Goal: Task Accomplishment & Management: Use online tool/utility

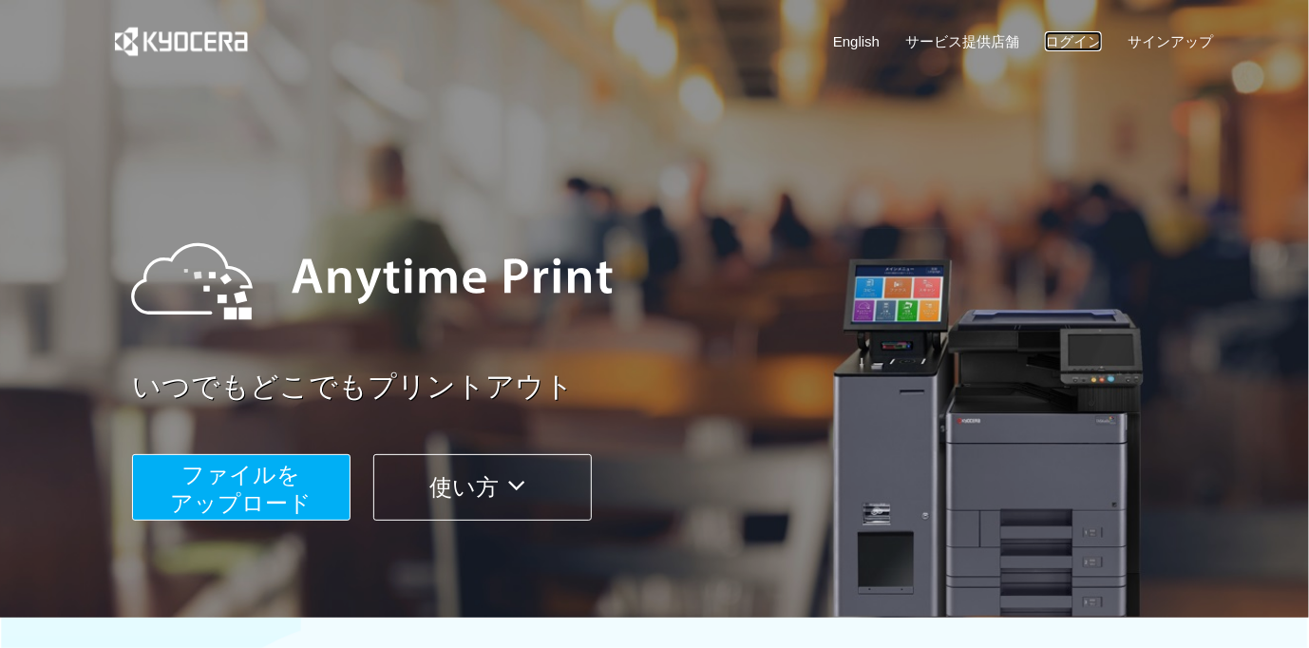
click at [1056, 43] on link "ログイン" at bounding box center [1073, 41] width 57 height 20
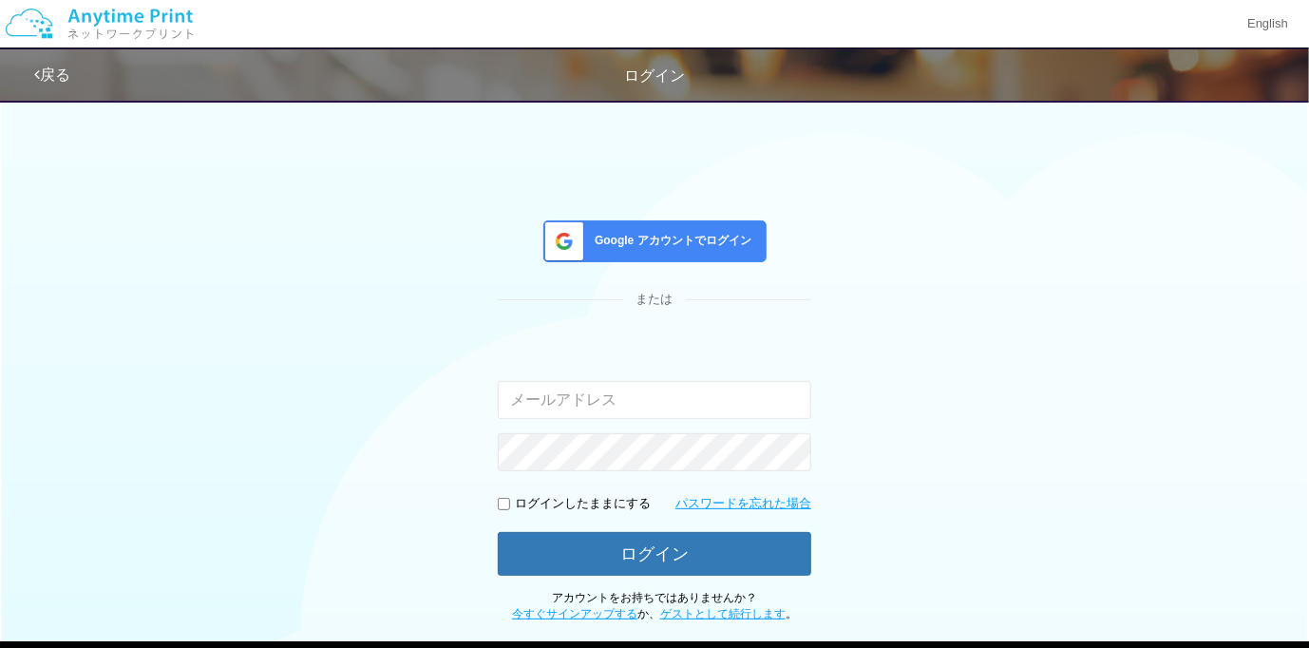
type input "[PERSON_NAME][EMAIL_ADDRESS][DOMAIN_NAME]"
click at [707, 238] on span "Google アカウントでログイン" at bounding box center [669, 241] width 164 height 16
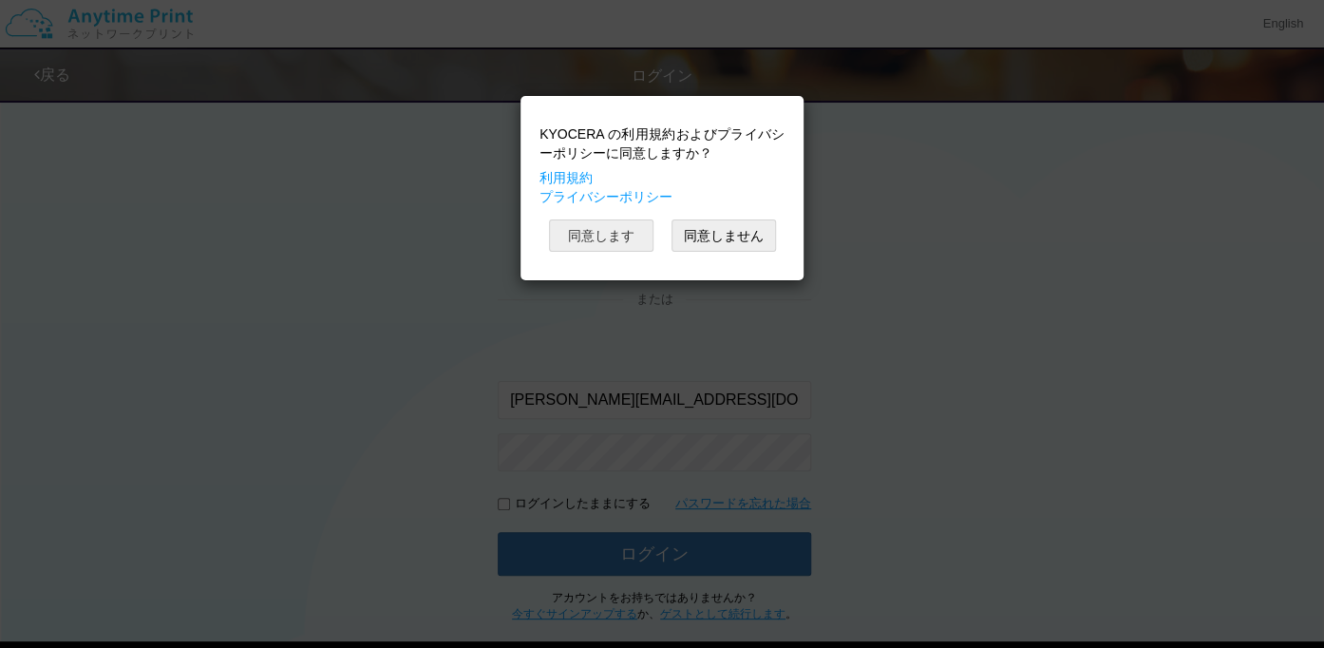
click at [622, 235] on button "同意します" at bounding box center [601, 235] width 104 height 32
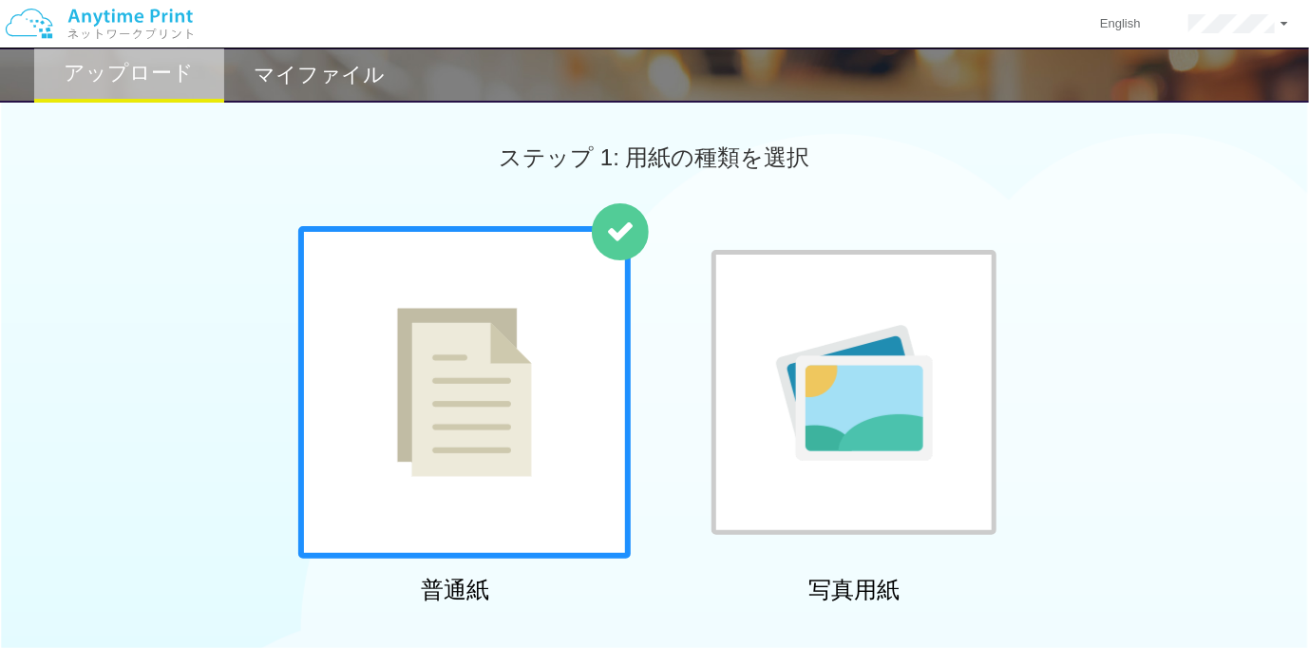
click at [46, 278] on div "普通紙 写真用紙" at bounding box center [654, 419] width 1309 height 386
click at [315, 86] on h2 "マイファイル" at bounding box center [319, 75] width 131 height 23
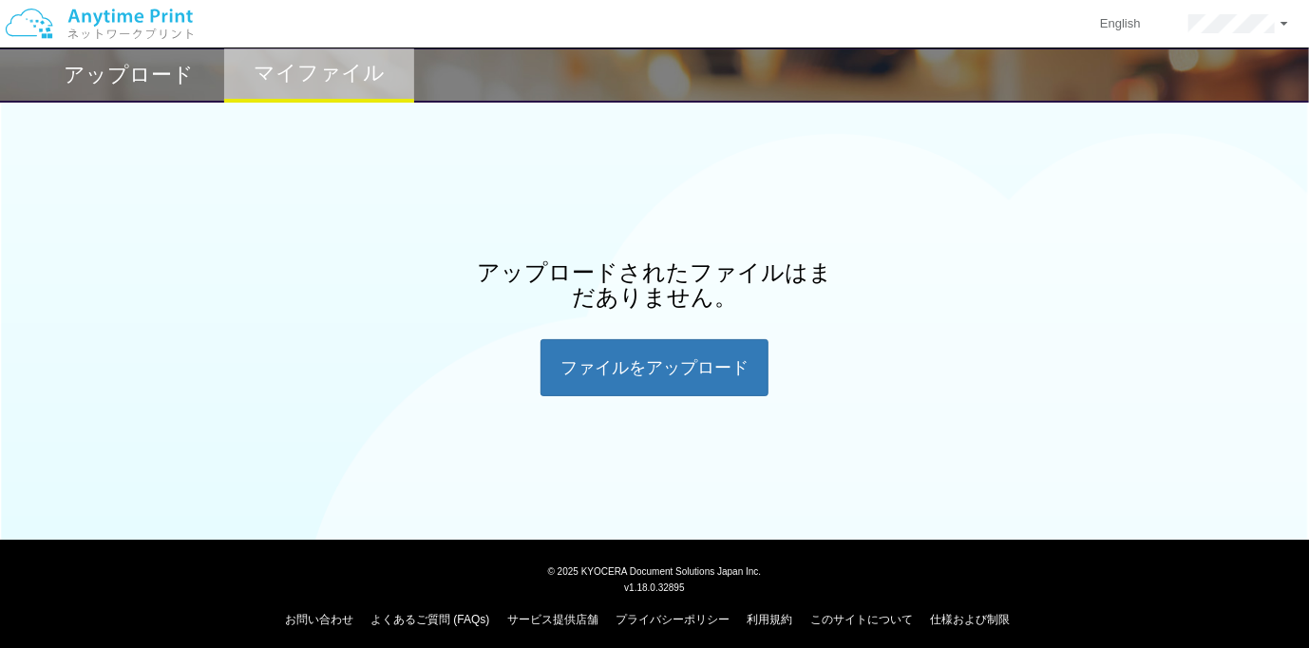
click at [172, 86] on h2 "アップロード" at bounding box center [130, 75] width 130 height 23
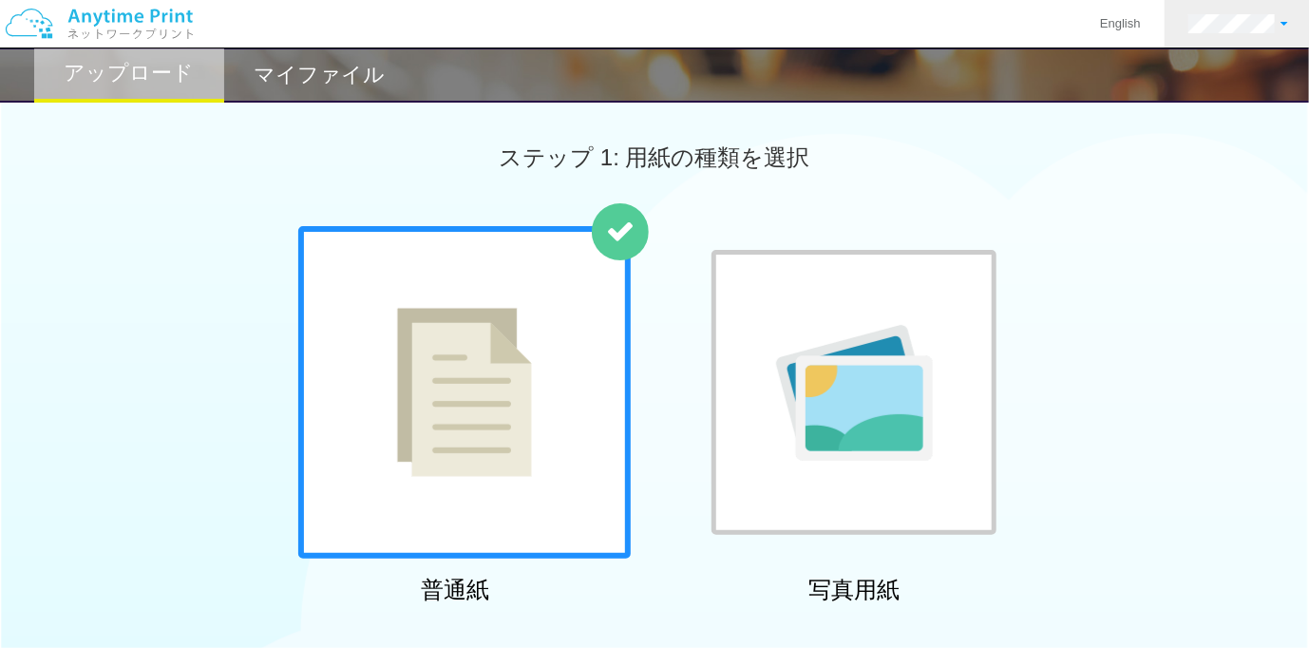
click at [1282, 19] on link at bounding box center [1238, 23] width 147 height 47
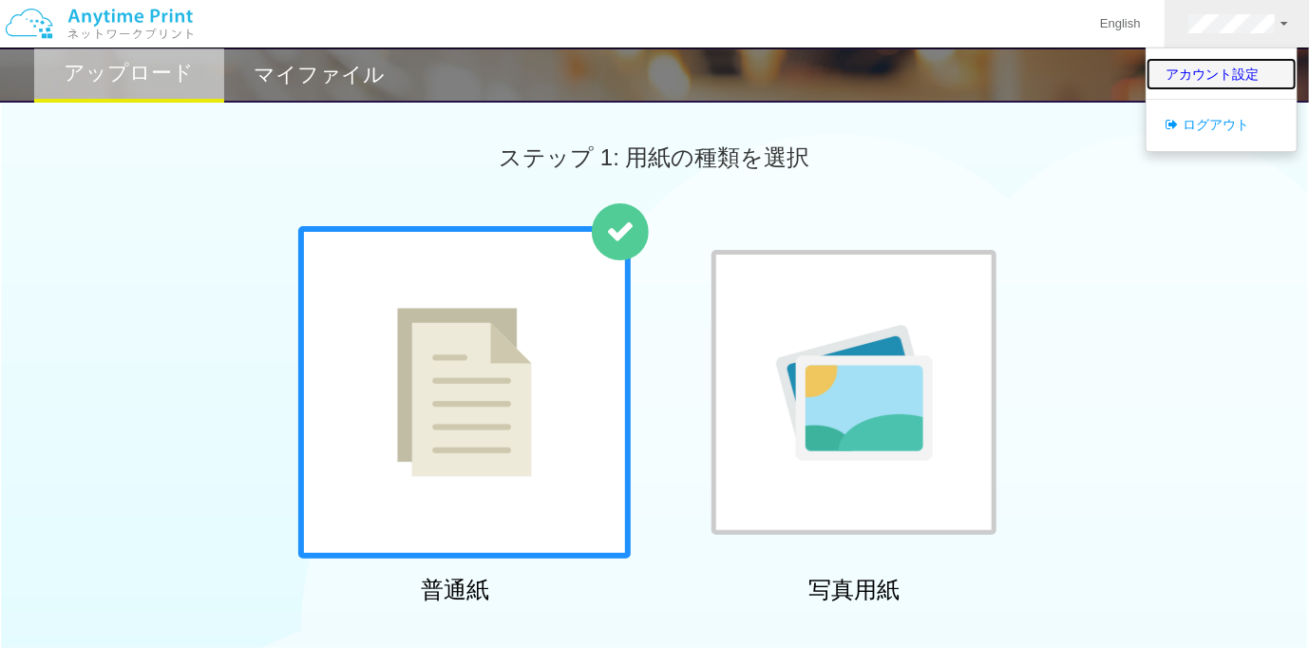
click at [1241, 64] on link "アカウント設定" at bounding box center [1222, 74] width 150 height 32
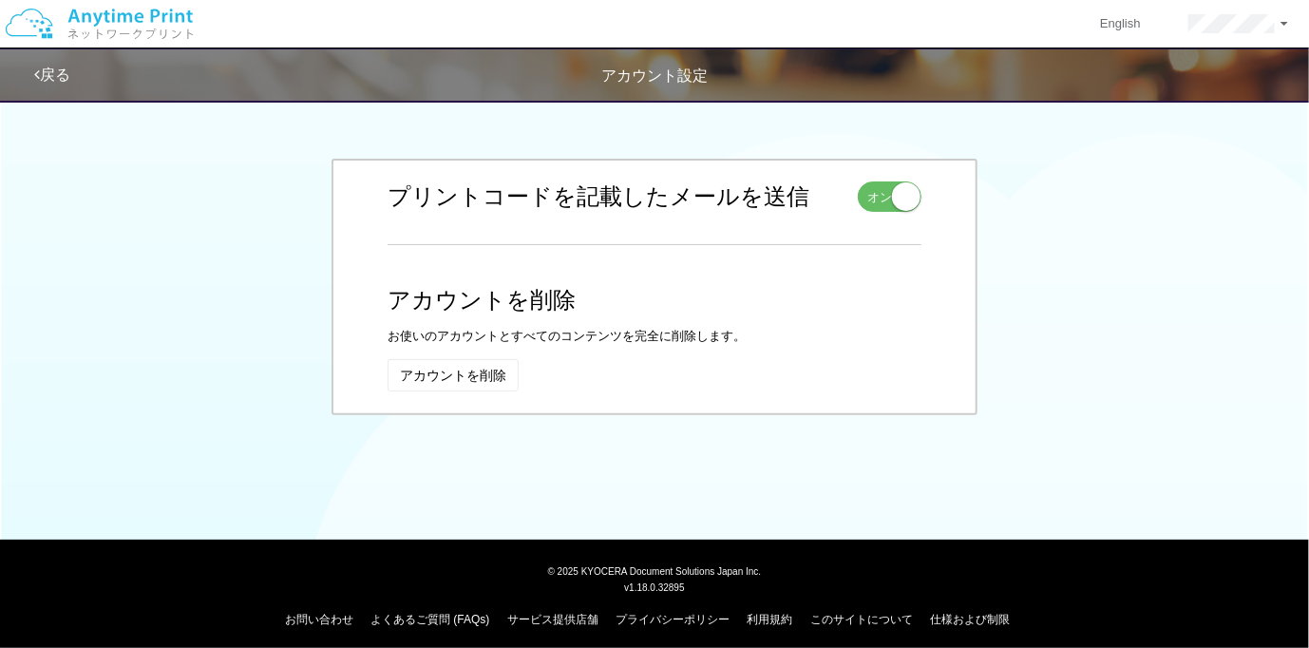
click at [70, 73] on link "戻る" at bounding box center [52, 74] width 36 height 16
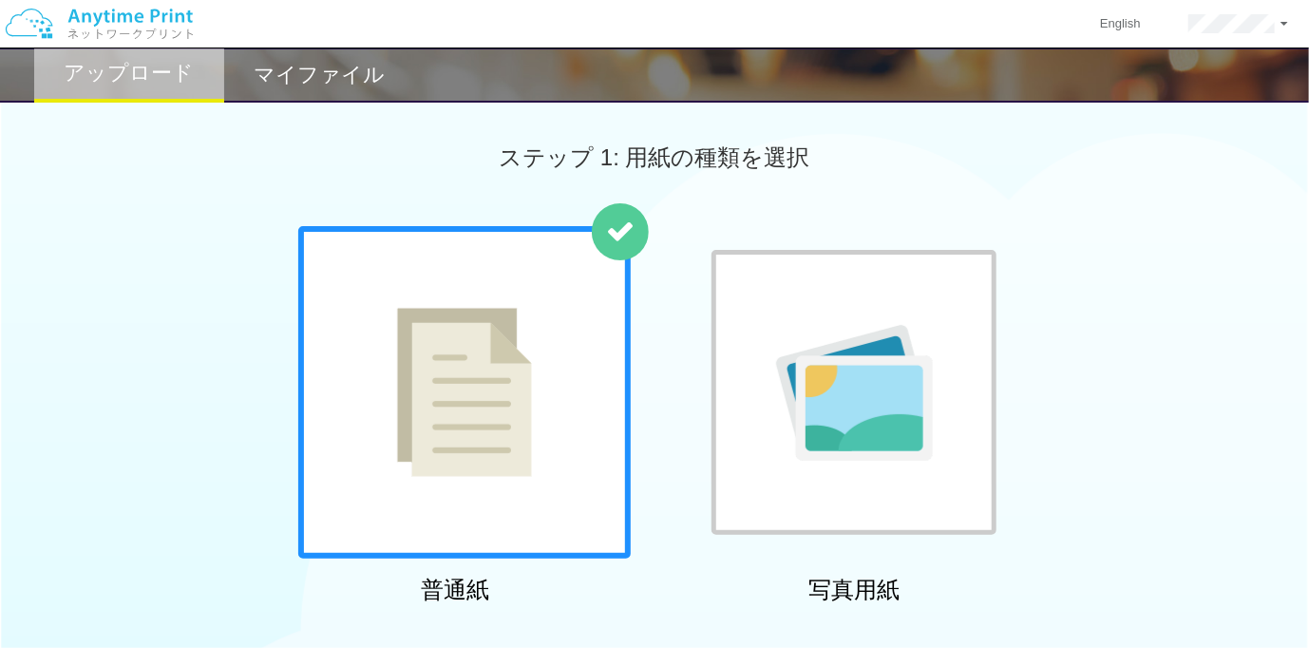
click at [142, 286] on div "普通紙 写真用紙" at bounding box center [654, 419] width 1309 height 386
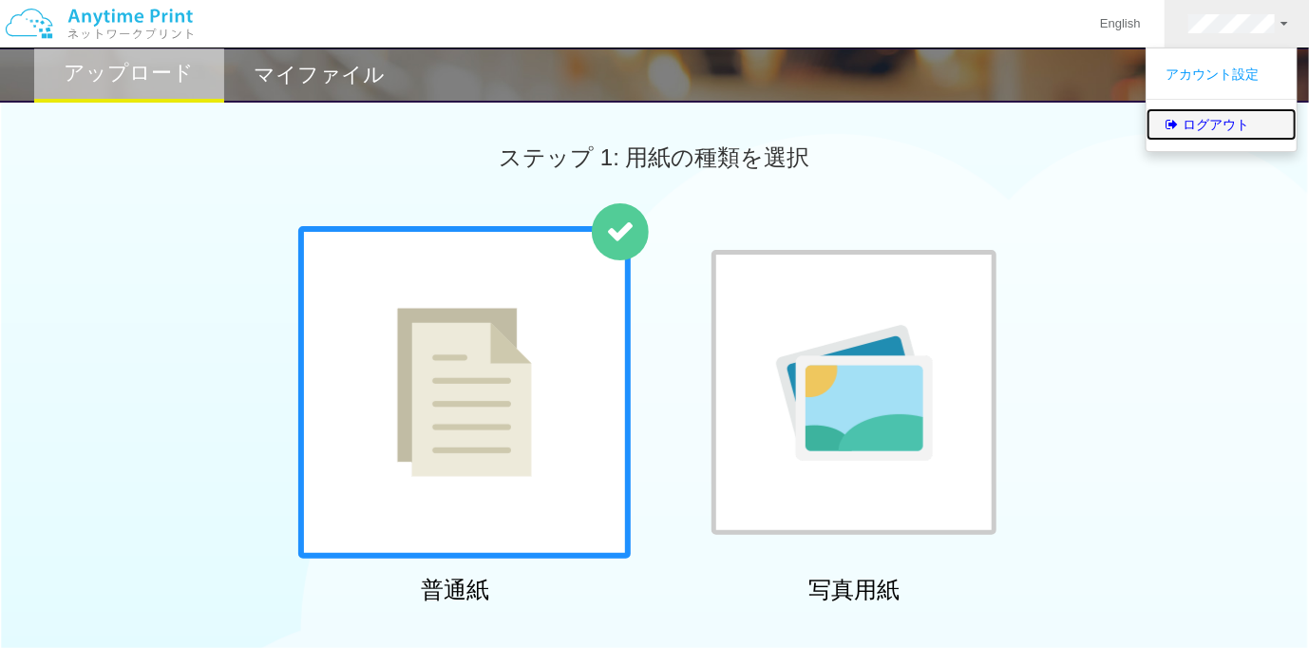
click at [1209, 117] on link "ログアウト" at bounding box center [1222, 124] width 150 height 32
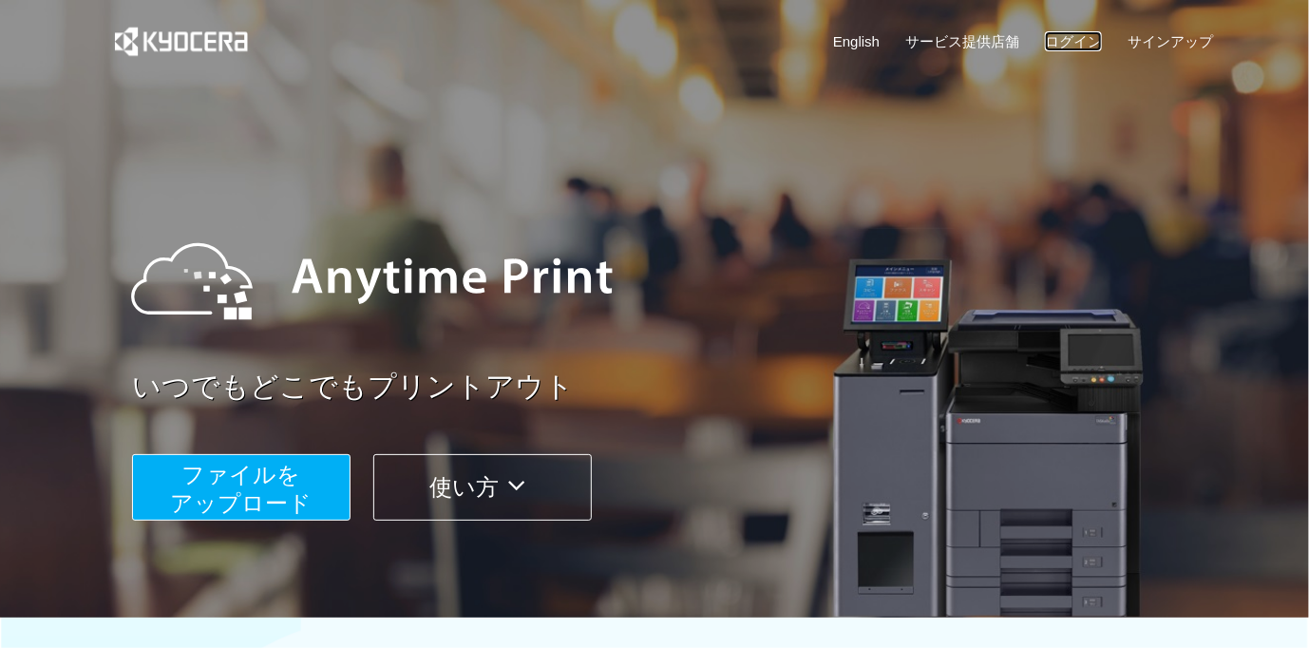
click at [1073, 34] on link "ログイン" at bounding box center [1073, 41] width 57 height 20
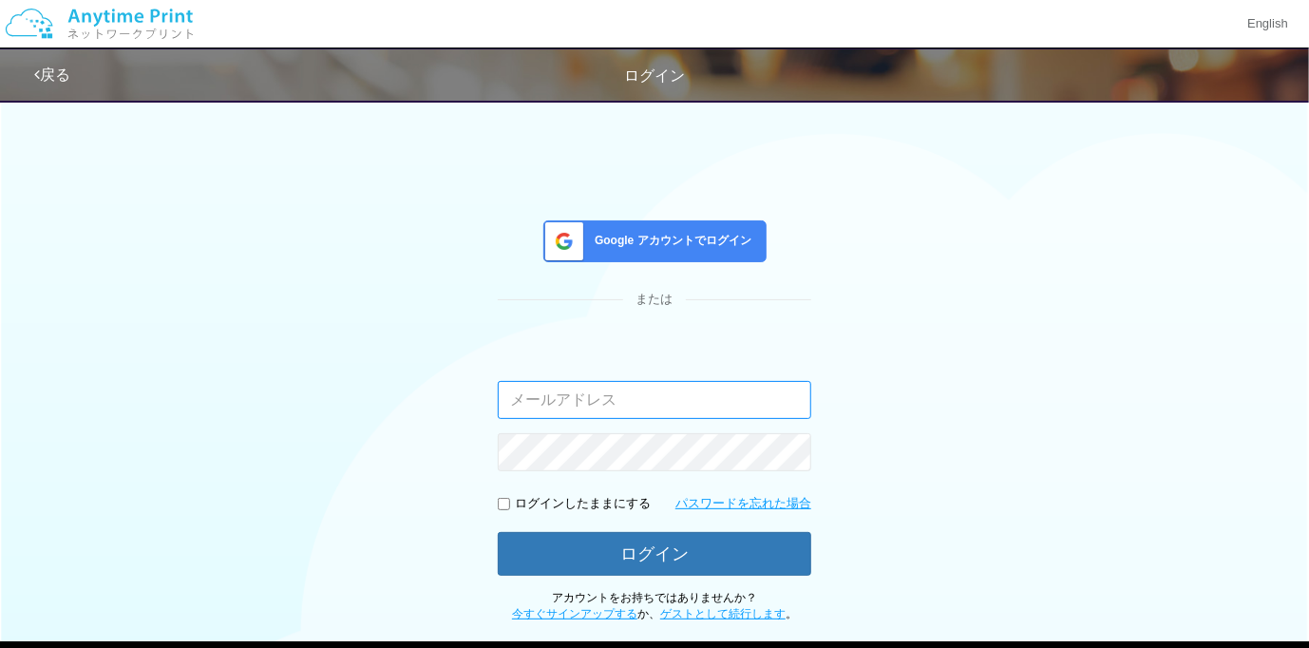
type input "[PERSON_NAME][EMAIL_ADDRESS][DOMAIN_NAME]"
click at [665, 243] on span "Google アカウントでログイン" at bounding box center [669, 241] width 164 height 16
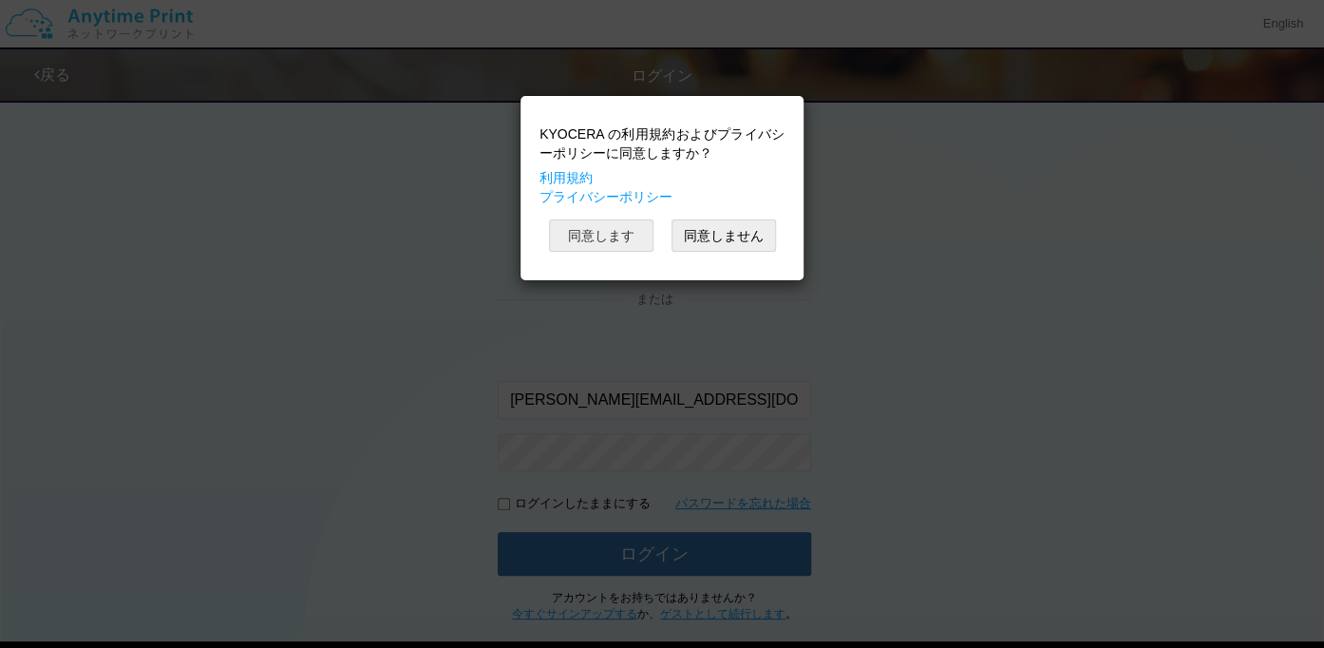
click at [636, 235] on button "同意します" at bounding box center [601, 235] width 104 height 32
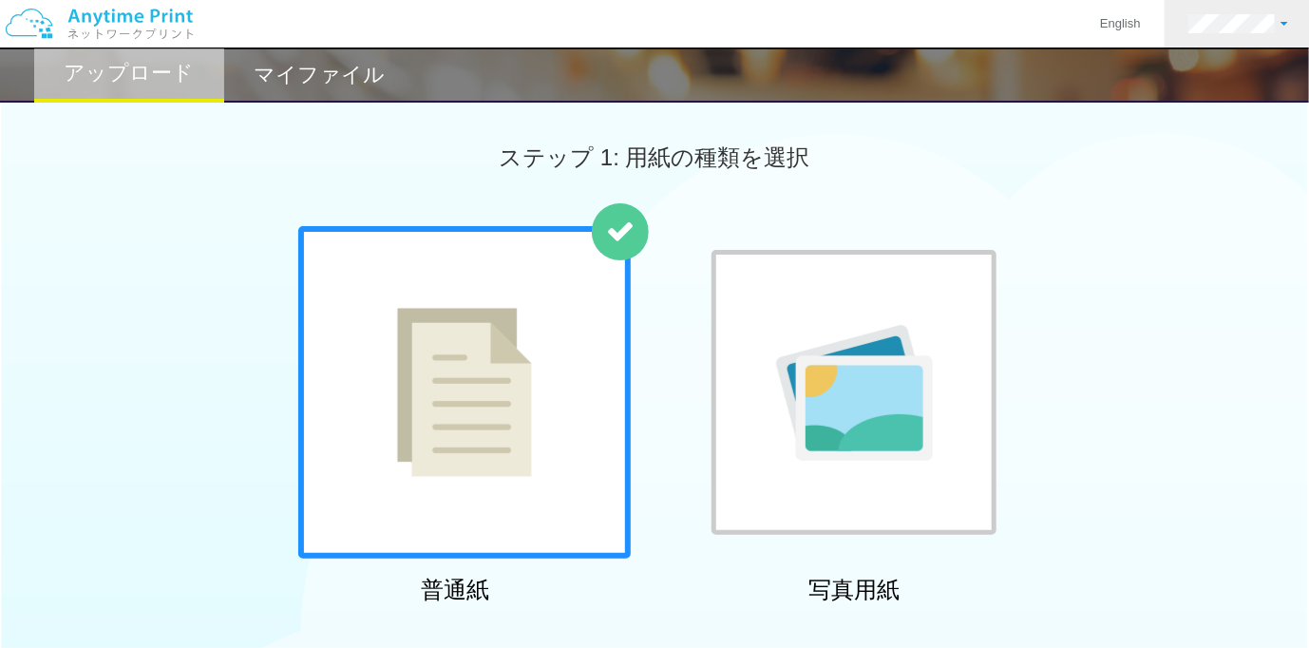
click at [1227, 36] on link at bounding box center [1238, 23] width 147 height 47
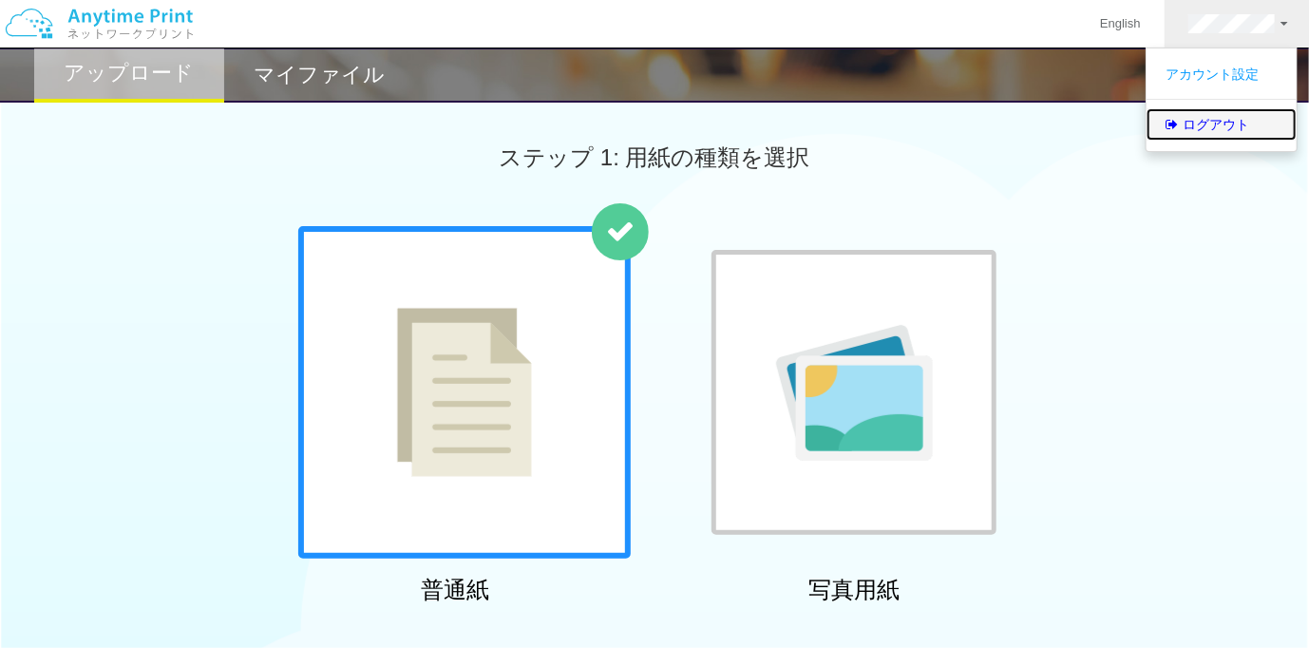
click at [1219, 113] on link "ログアウト" at bounding box center [1222, 124] width 150 height 32
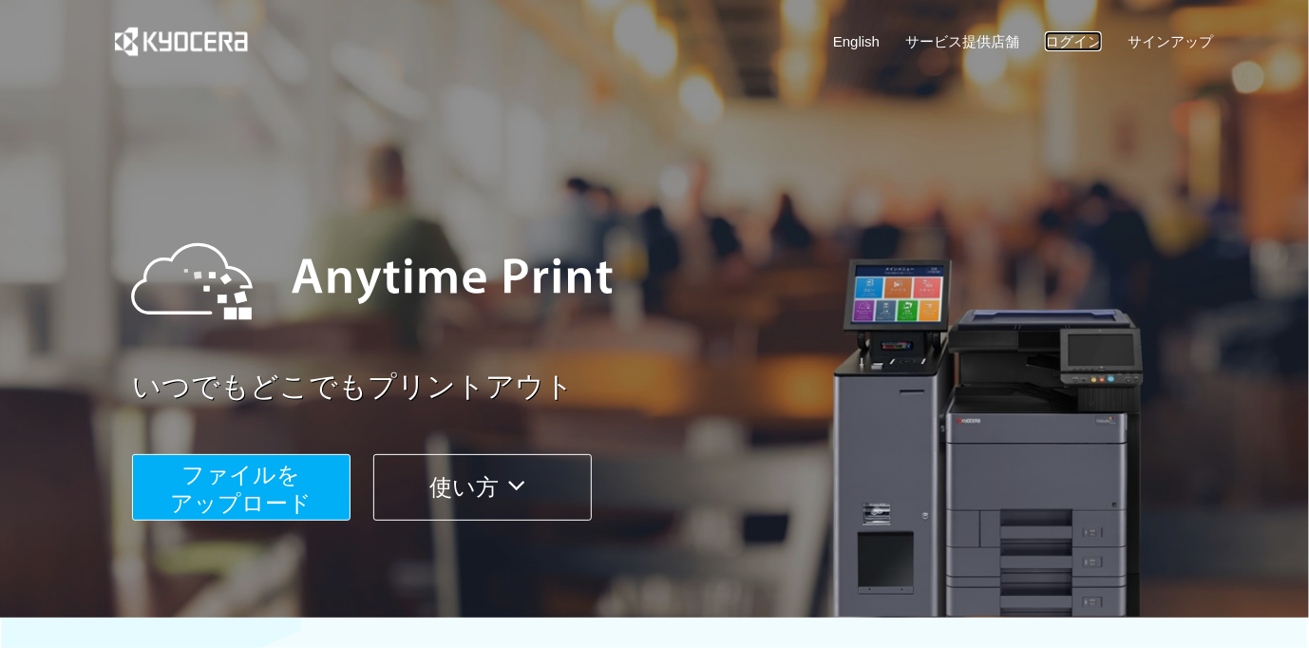
click at [1052, 51] on link "ログイン" at bounding box center [1073, 41] width 57 height 20
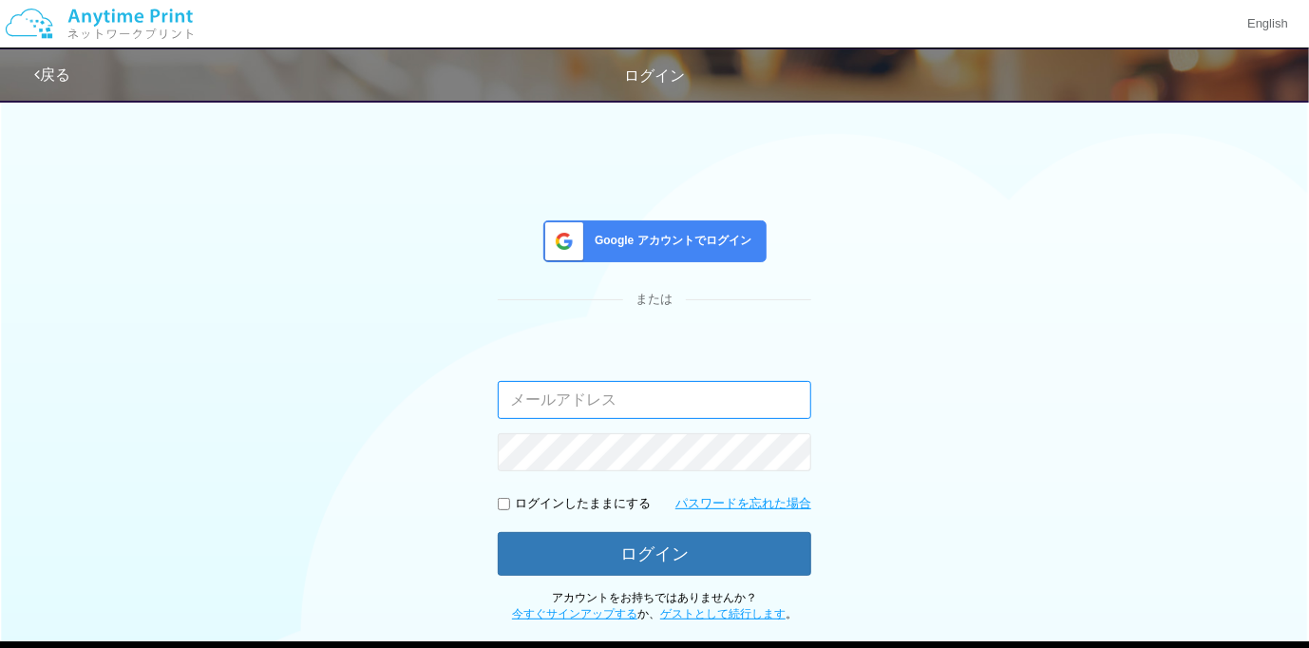
type input "[PERSON_NAME][EMAIL_ADDRESS][DOMAIN_NAME]"
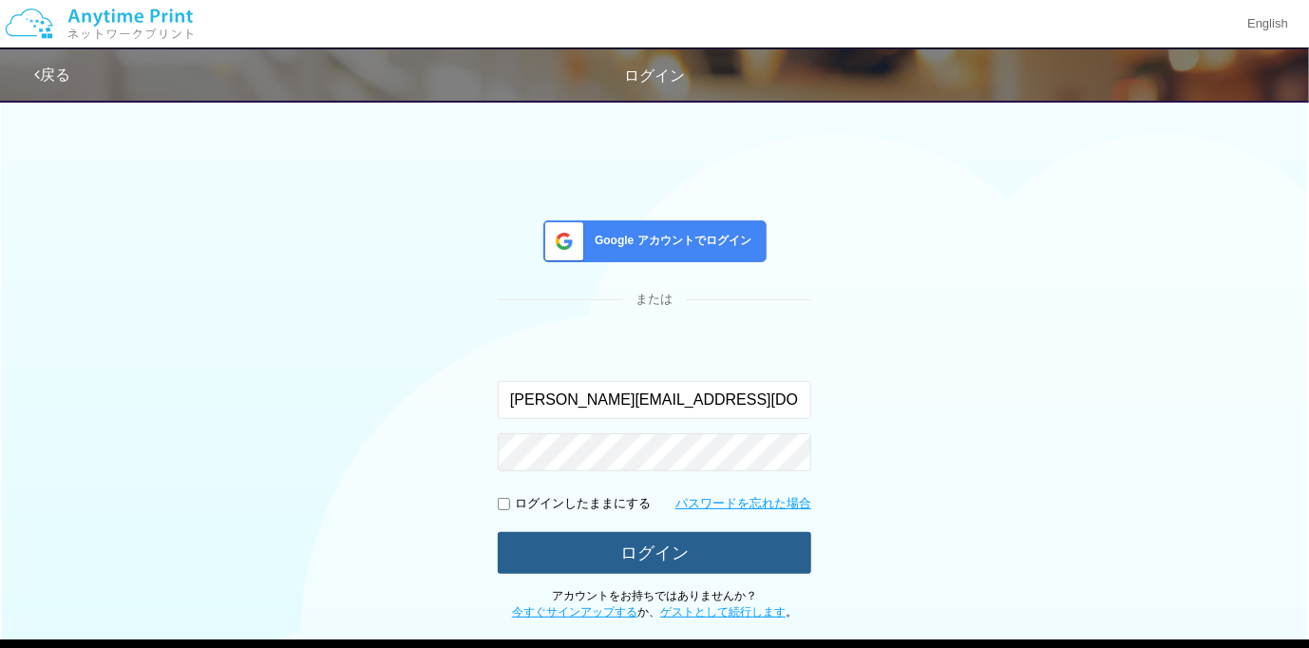
click at [627, 537] on button "ログイン" at bounding box center [654, 553] width 313 height 42
click at [673, 532] on button "ログイン" at bounding box center [654, 553] width 313 height 42
click at [673, 542] on button "ログイン" at bounding box center [654, 553] width 313 height 42
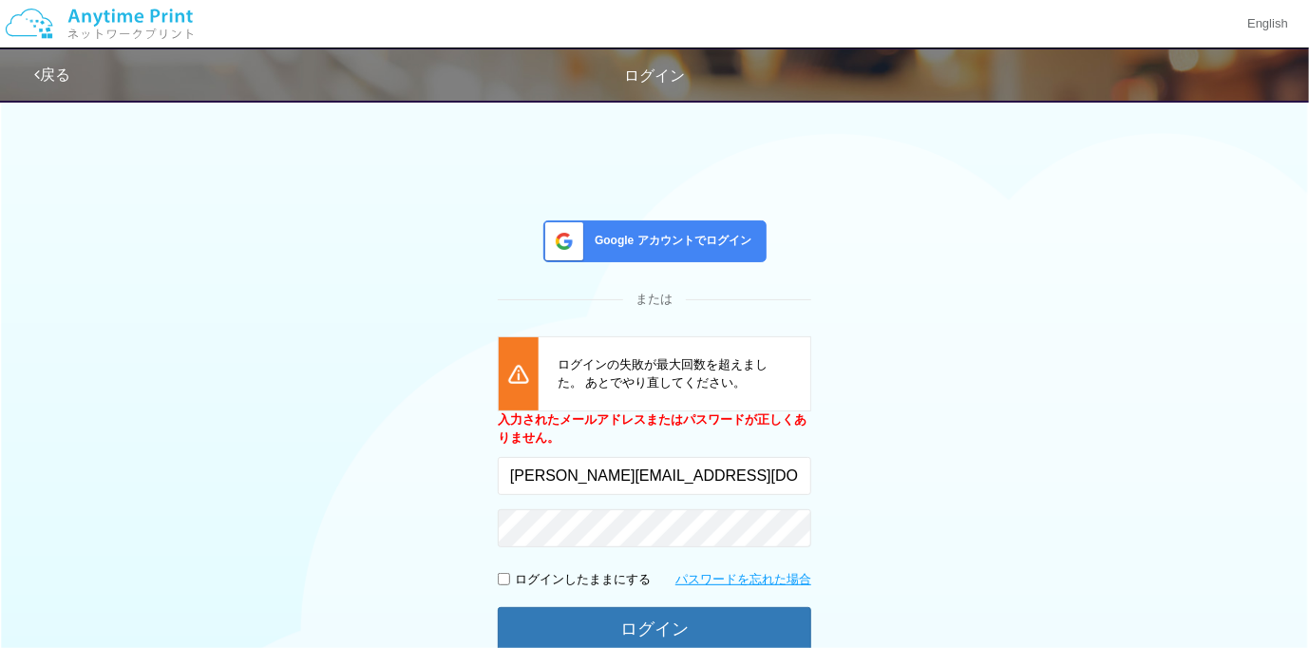
click at [839, 325] on div "Google アカウントでログイン または [PERSON_NAME]の失敗が最大回数を超えました。 あとでやり直してください。 入力されたメールアドレスまた…" at bounding box center [655, 393] width 1140 height 608
click at [723, 244] on span "Google アカウントでログイン" at bounding box center [669, 241] width 164 height 16
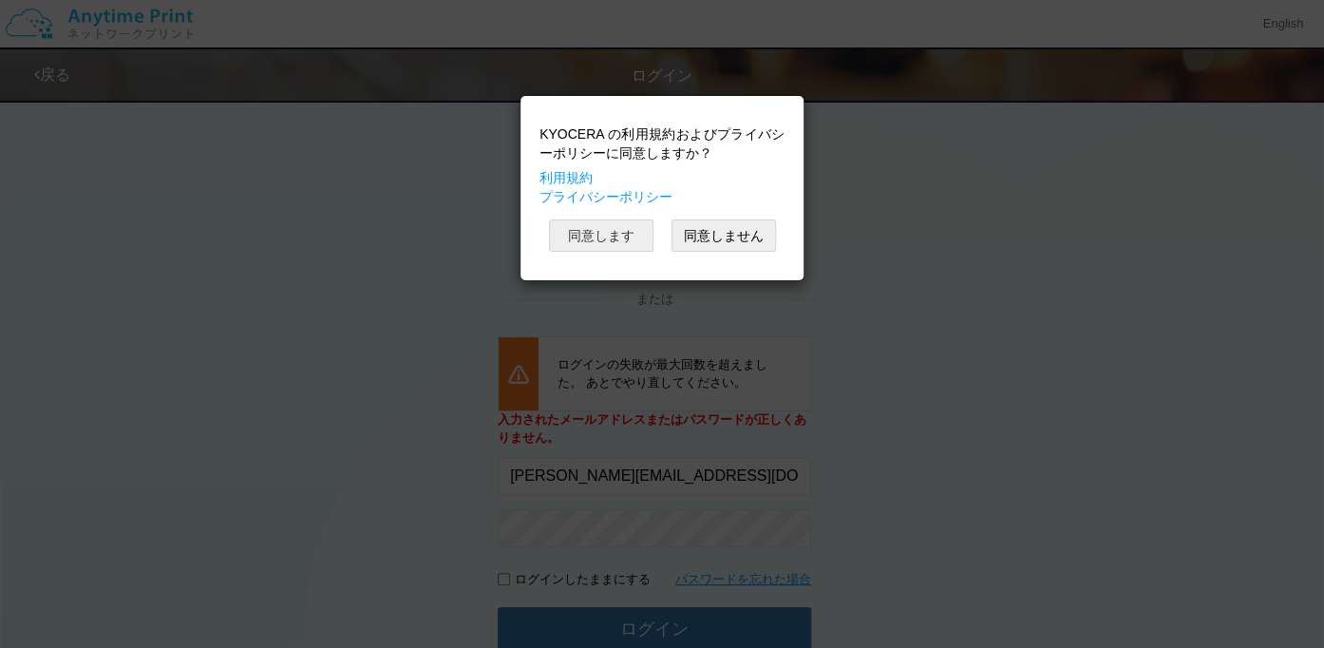
click at [645, 244] on button "同意します" at bounding box center [601, 235] width 104 height 32
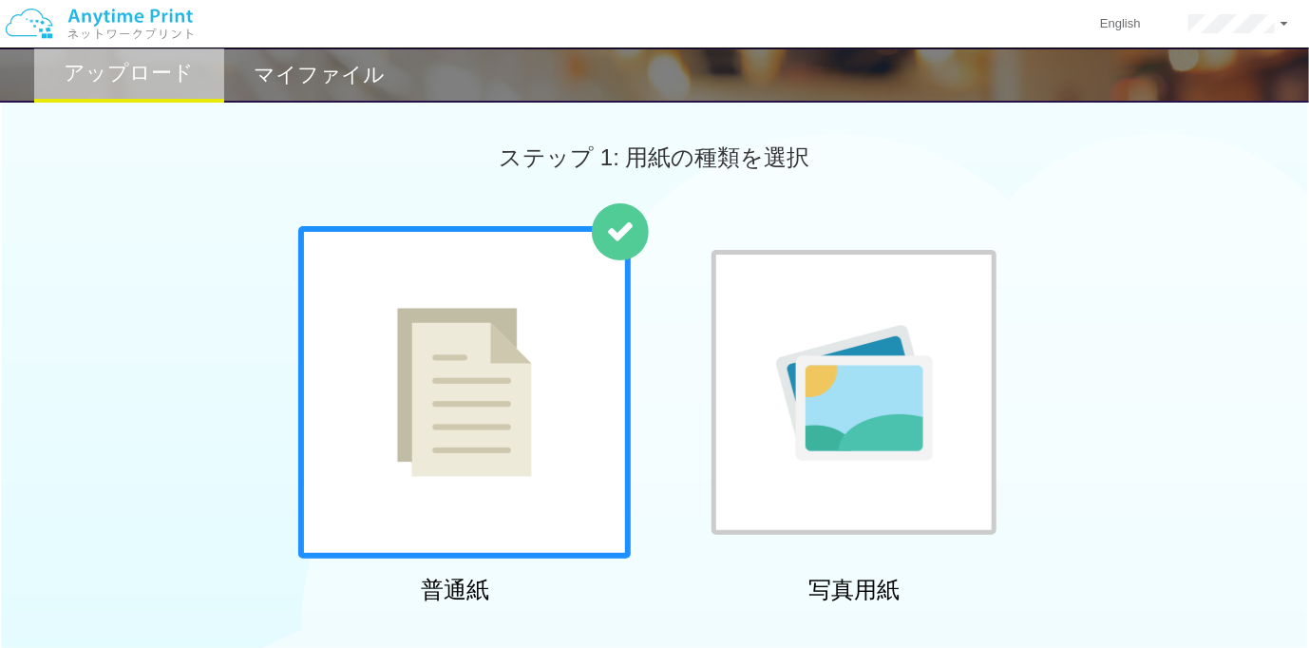
click at [361, 85] on h2 "マイファイル" at bounding box center [319, 75] width 131 height 23
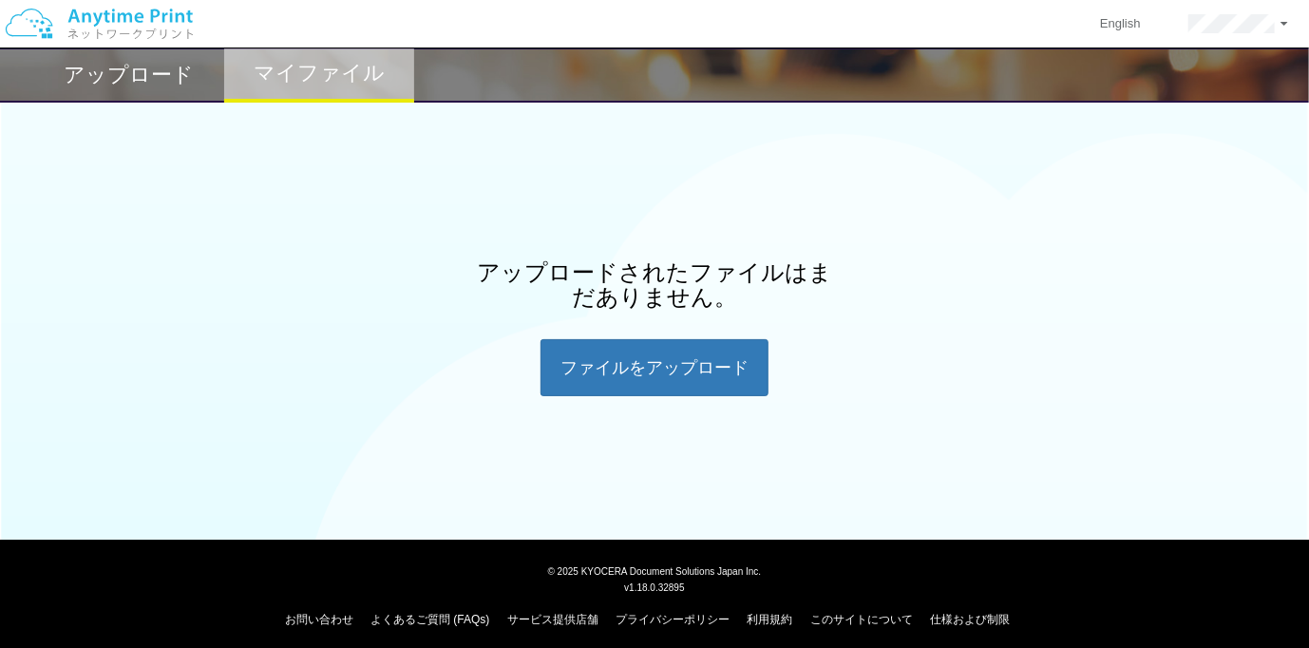
click at [195, 62] on div "アップロード" at bounding box center [129, 74] width 190 height 55
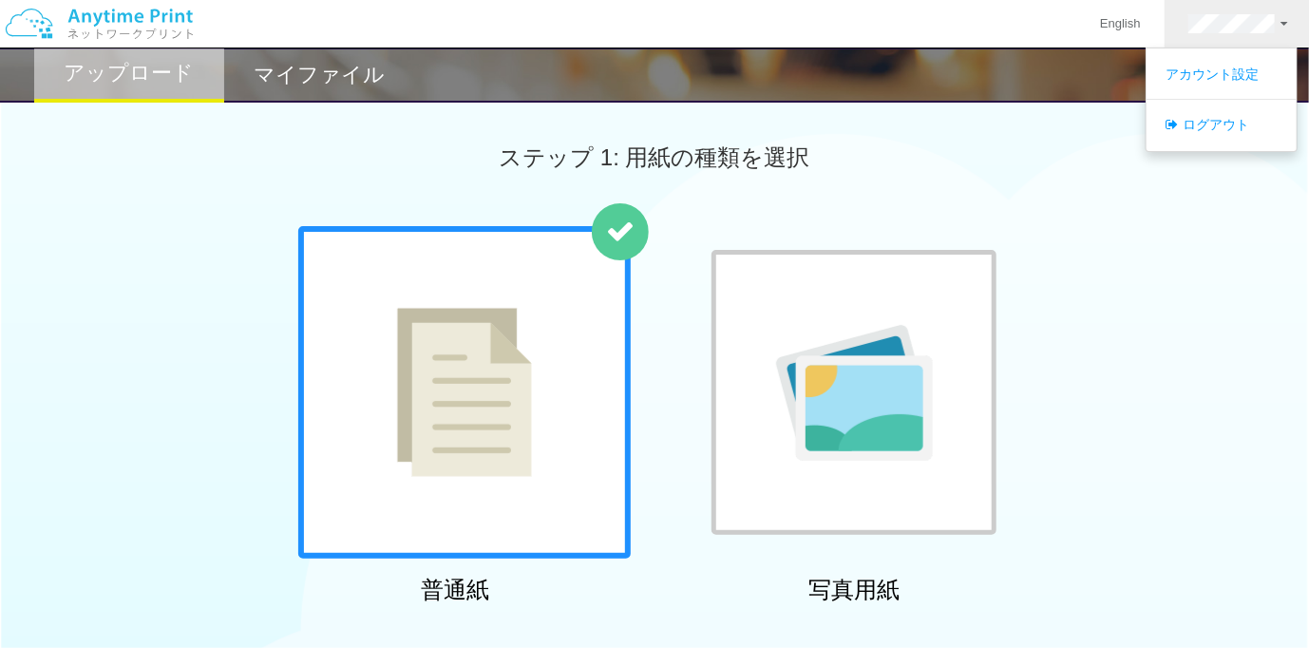
click at [50, 270] on div "普通紙 写真用紙" at bounding box center [654, 419] width 1309 height 386
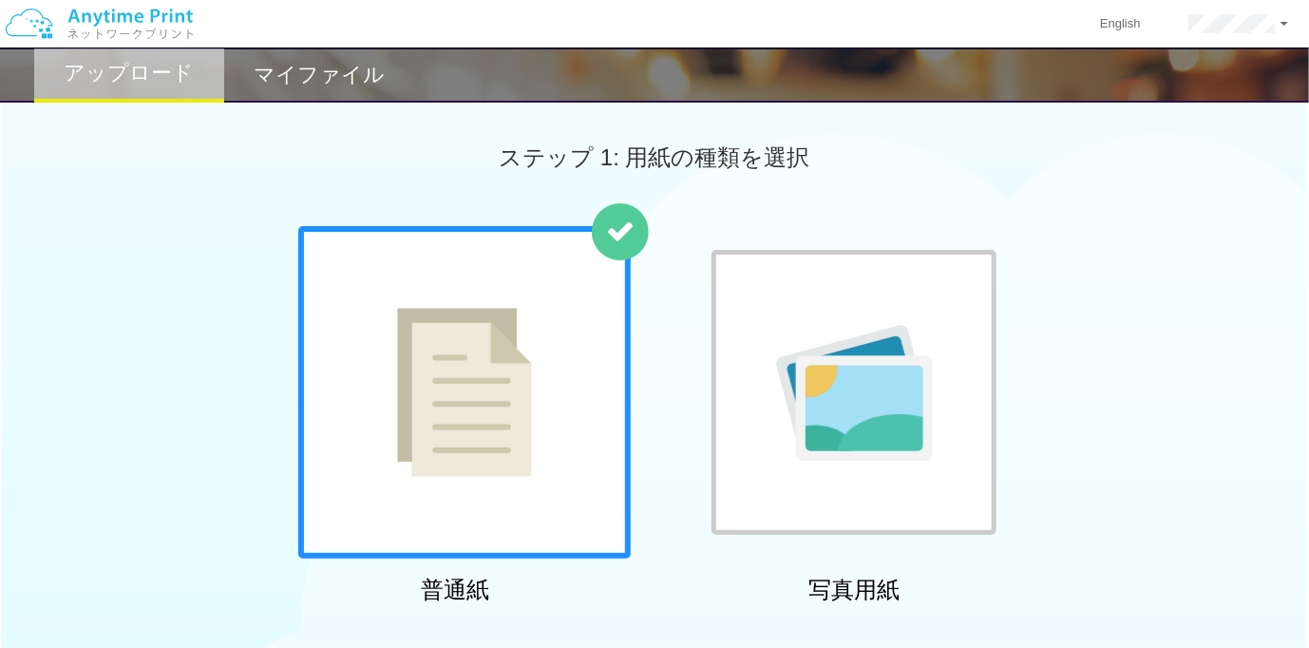
click at [177, 253] on div "普通紙 写真用紙" at bounding box center [654, 419] width 1309 height 386
click at [1290, 18] on link at bounding box center [1238, 23] width 147 height 47
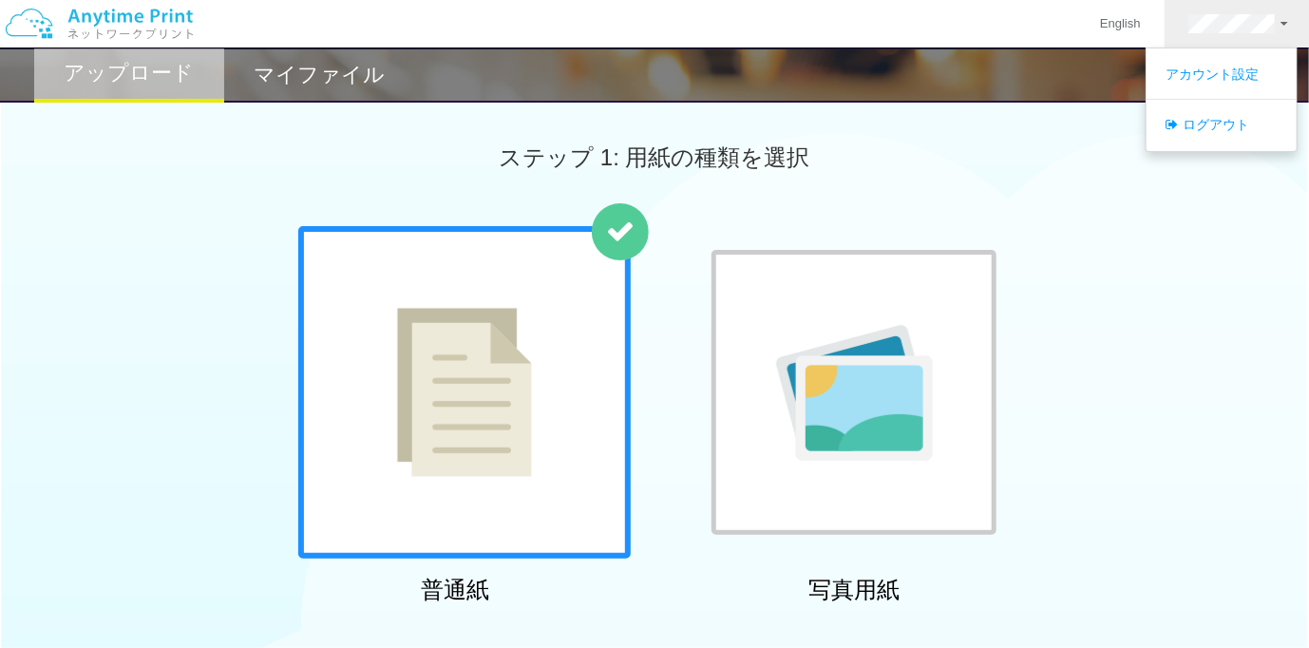
click at [48, 276] on div "普通紙 写真用紙" at bounding box center [654, 419] width 1309 height 386
click at [1209, 109] on link "ログアウト" at bounding box center [1222, 124] width 150 height 32
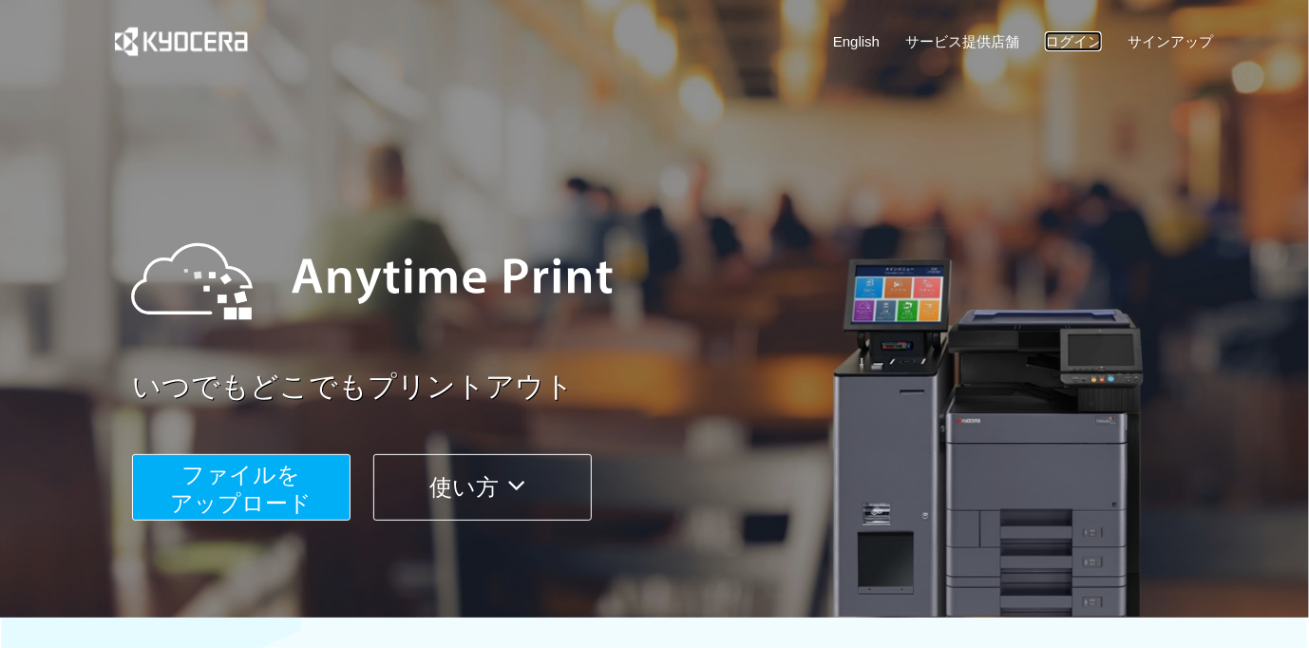
click at [1047, 37] on link "ログイン" at bounding box center [1073, 41] width 57 height 20
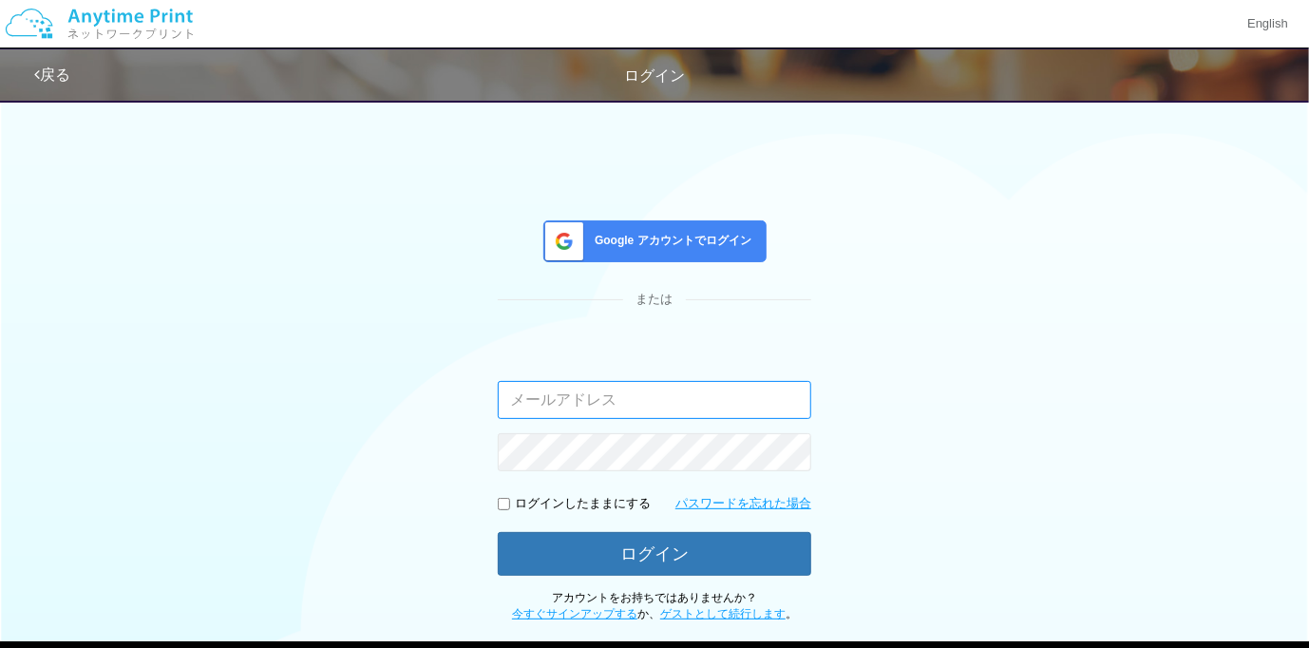
type input "[PERSON_NAME][EMAIL_ADDRESS][DOMAIN_NAME]"
click at [750, 247] on span "Google アカウントでログイン" at bounding box center [669, 241] width 164 height 16
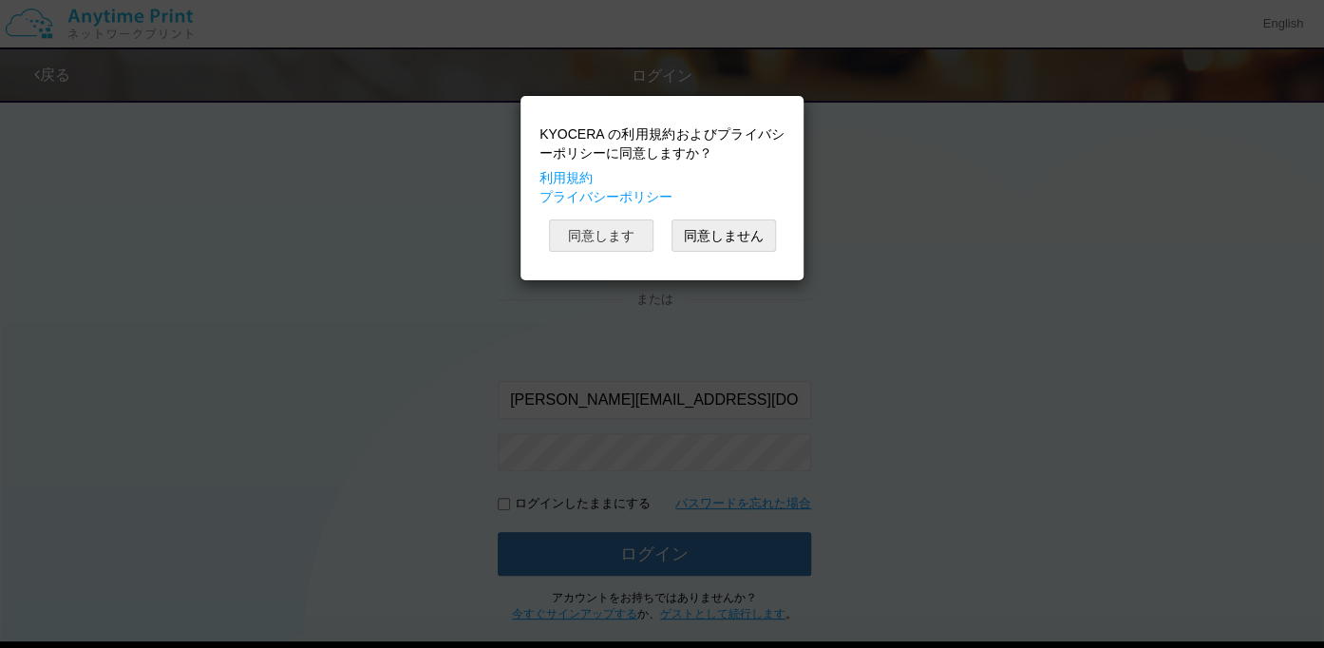
click at [638, 222] on button "同意します" at bounding box center [601, 235] width 104 height 32
